Goal: Task Accomplishment & Management: Manage account settings

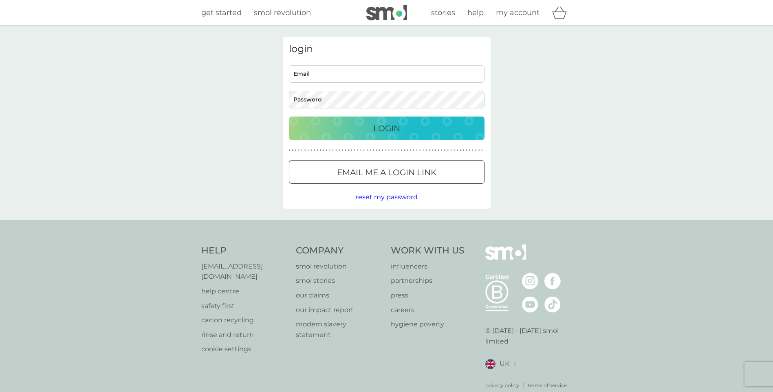
type input "cheryl.crow@hotmail.com"
click at [391, 126] on p "Login" at bounding box center [386, 128] width 27 height 13
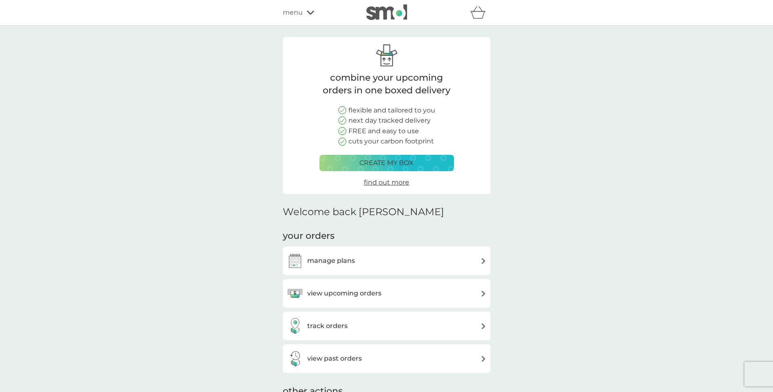
click at [368, 258] on div "manage plans" at bounding box center [387, 260] width 200 height 16
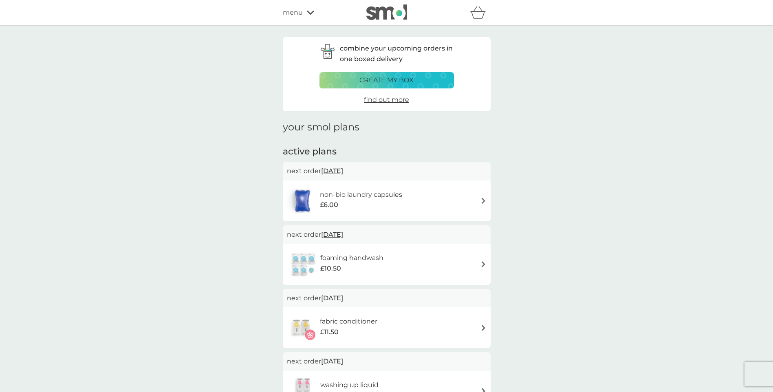
click at [418, 260] on div "foaming handwash £10.50" at bounding box center [387, 264] width 200 height 29
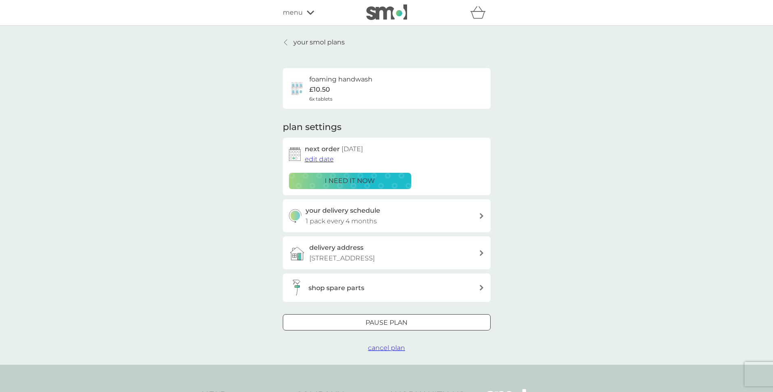
click at [318, 158] on span "edit date" at bounding box center [319, 159] width 29 height 8
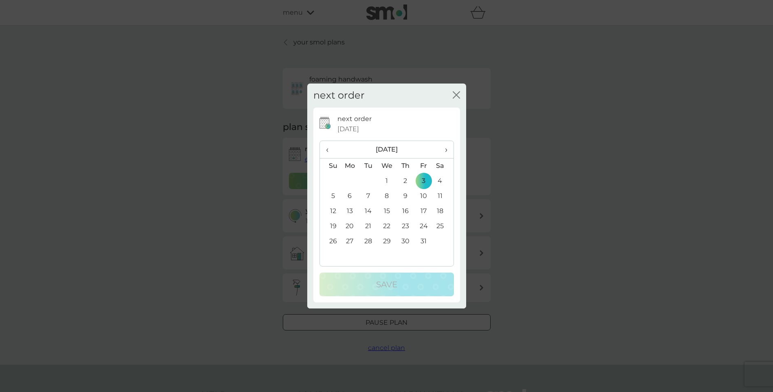
click at [447, 150] on th "›" at bounding box center [442, 150] width 20 height 18
click at [446, 150] on span "›" at bounding box center [443, 149] width 8 height 17
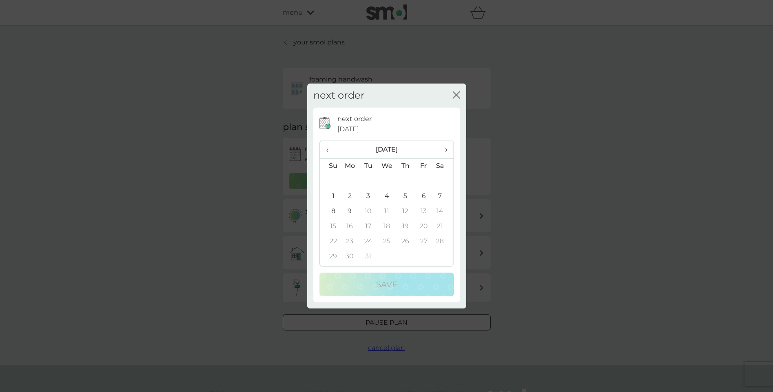
click at [368, 193] on td "3" at bounding box center [368, 196] width 18 height 15
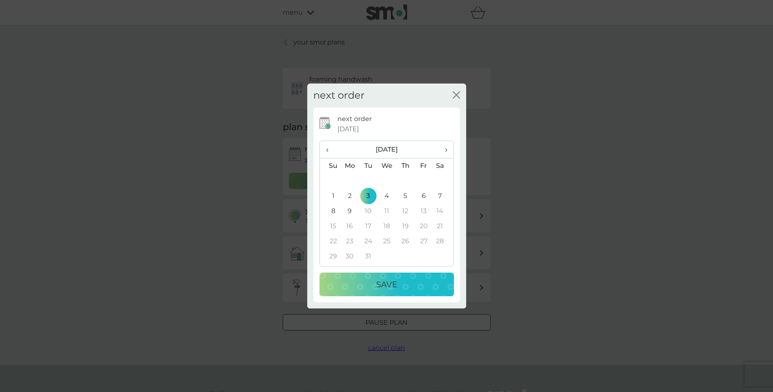
click at [386, 281] on p "Save" at bounding box center [386, 284] width 21 height 13
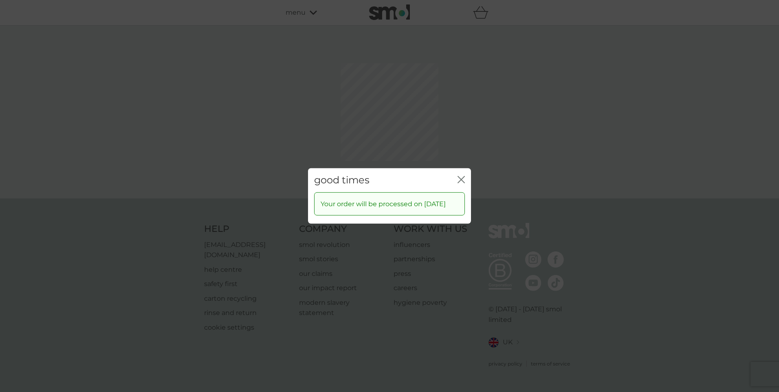
click at [459, 176] on icon "close" at bounding box center [460, 179] width 7 height 7
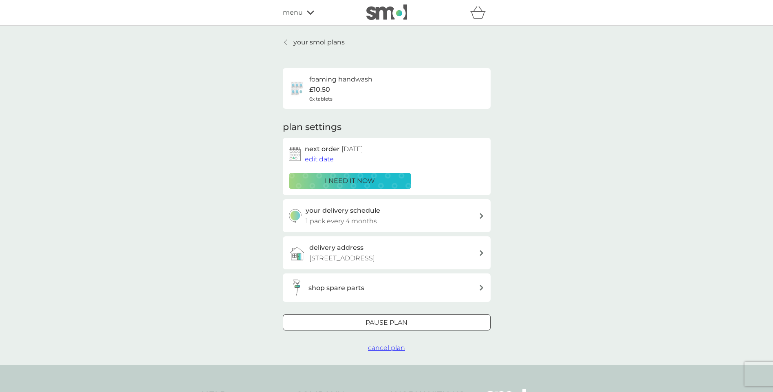
click at [319, 40] on p "your smol plans" at bounding box center [318, 42] width 51 height 11
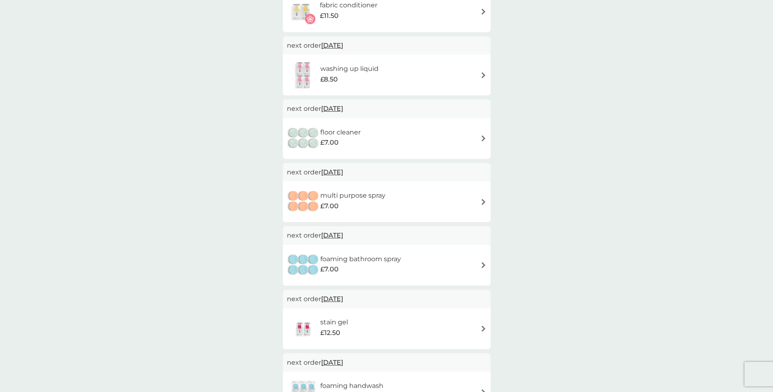
scroll to position [285, 0]
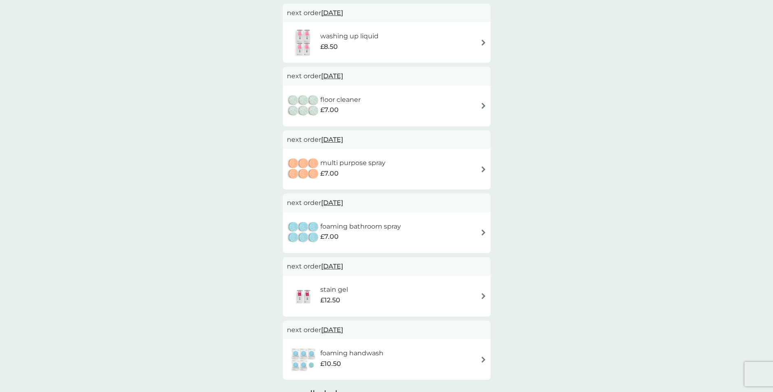
click at [336, 264] on span "[DATE]" at bounding box center [332, 266] width 22 height 16
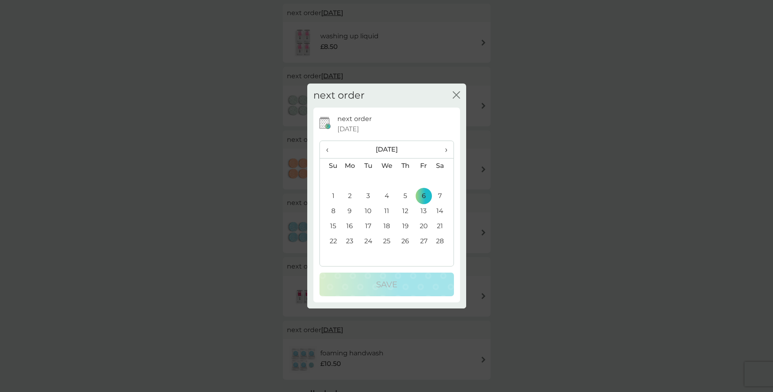
click at [324, 149] on th "‹" at bounding box center [330, 150] width 21 height 18
click at [325, 150] on th "‹" at bounding box center [330, 150] width 21 height 18
click at [404, 175] on td "2" at bounding box center [405, 180] width 18 height 15
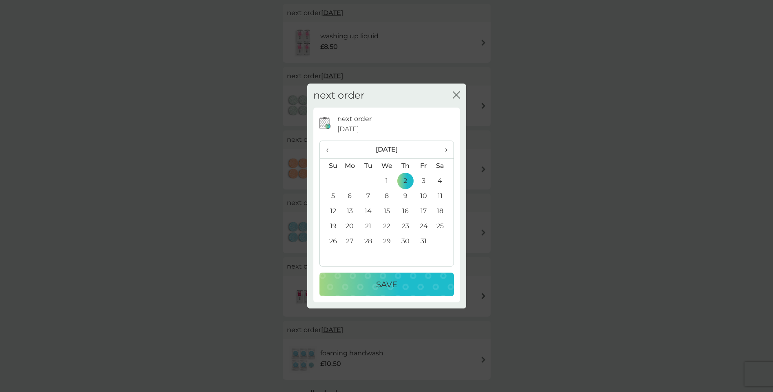
click at [399, 283] on div "Save" at bounding box center [386, 284] width 118 height 13
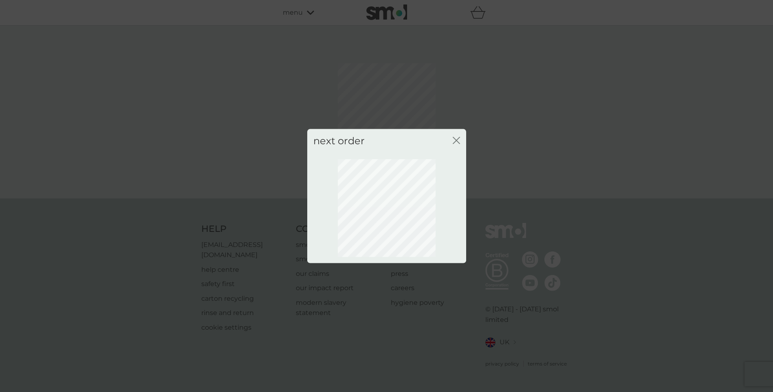
scroll to position [0, 0]
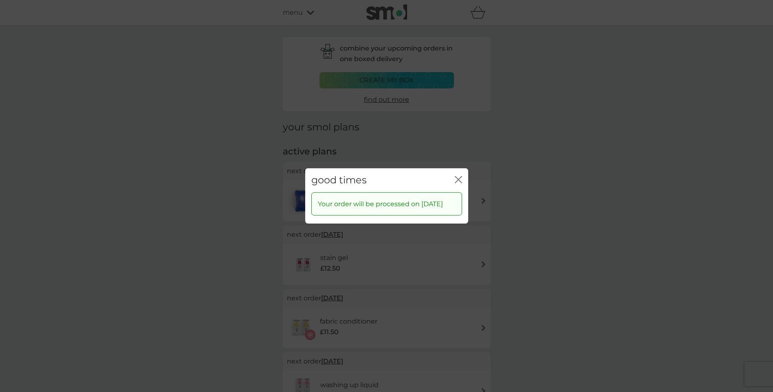
click at [458, 176] on icon "close" at bounding box center [457, 179] width 7 height 7
